Goal: Task Accomplishment & Management: Use online tool/utility

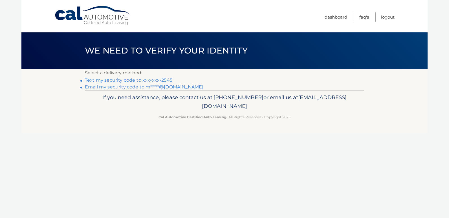
click at [93, 80] on link "Text my security code to xxx-xxx-2545" at bounding box center [128, 80] width 87 height 5
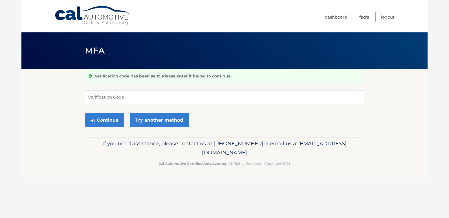
drag, startPoint x: 99, startPoint y: 92, endPoint x: 101, endPoint y: 89, distance: 3.0
click at [99, 90] on input "Verification Code" at bounding box center [224, 97] width 279 height 14
type input "712739"
click at [94, 123] on button "Continue" at bounding box center [104, 120] width 39 height 14
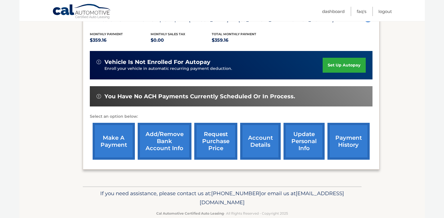
scroll to position [113, 0]
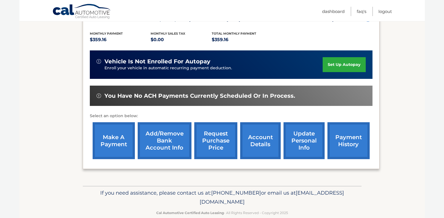
click at [105, 143] on link "make a payment" at bounding box center [114, 140] width 42 height 37
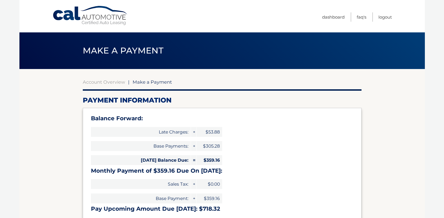
select select "MWU3NDlhODctZWRiMy00ODA3LWIxYTktNzRlNTIwZTk3MDBi"
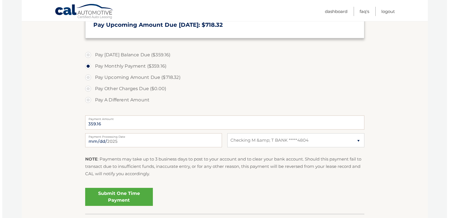
scroll to position [197, 0]
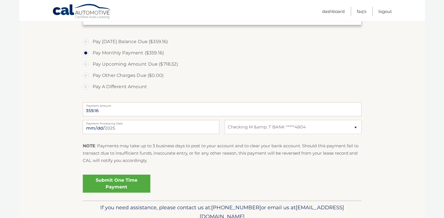
click at [115, 182] on link "Submit One Time Payment" at bounding box center [117, 184] width 68 height 18
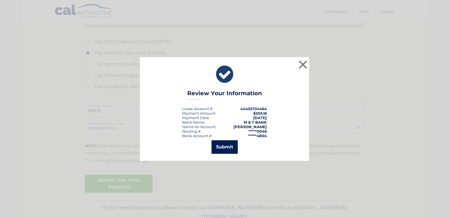
click at [223, 147] on button "Submit" at bounding box center [224, 147] width 26 height 14
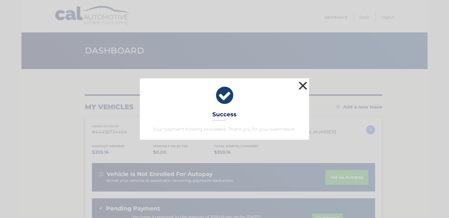
click at [300, 83] on button "×" at bounding box center [302, 85] width 11 height 11
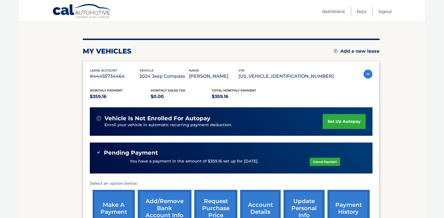
scroll to position [56, 0]
